Goal: Transaction & Acquisition: Register for event/course

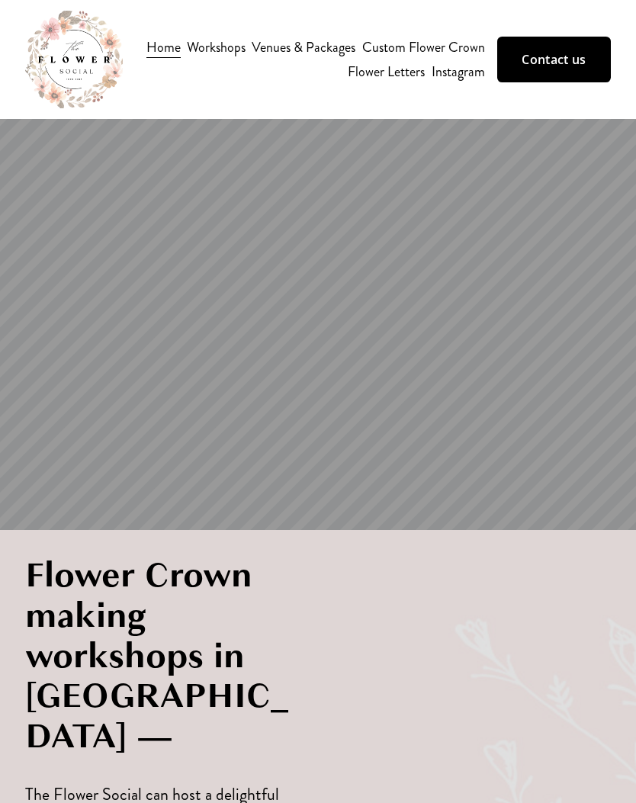
click at [0, 0] on div at bounding box center [0, 0] width 0 height 0
click at [400, 291] on link "Folder: Workshops" at bounding box center [318, 290] width 208 height 38
click at [384, 736] on link "Christmas Wreath Workshop" at bounding box center [318, 735] width 430 height 38
click at [336, 280] on link "All workshops" at bounding box center [318, 277] width 204 height 38
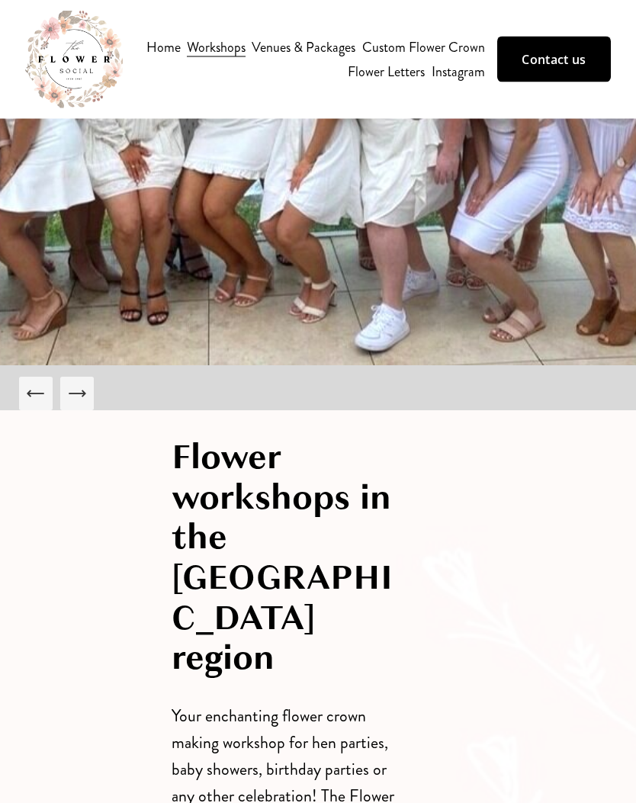
scroll to position [288, 0]
